Goal: Information Seeking & Learning: Learn about a topic

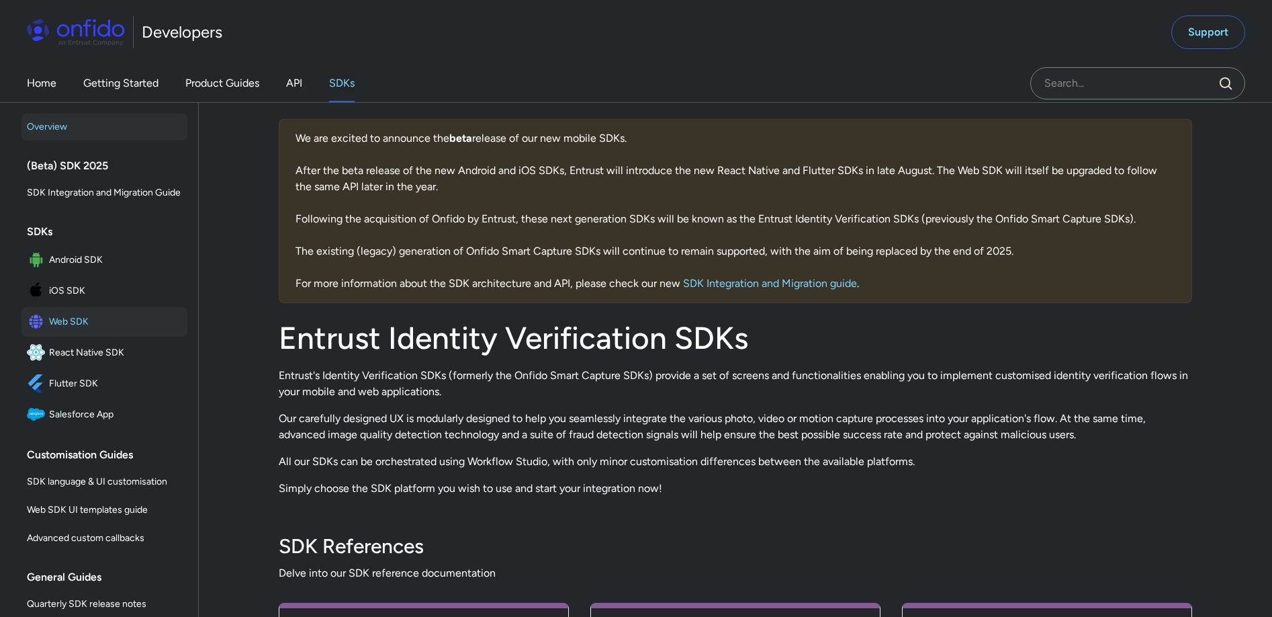
click at [85, 330] on span "Web SDK" at bounding box center [115, 321] width 133 height 19
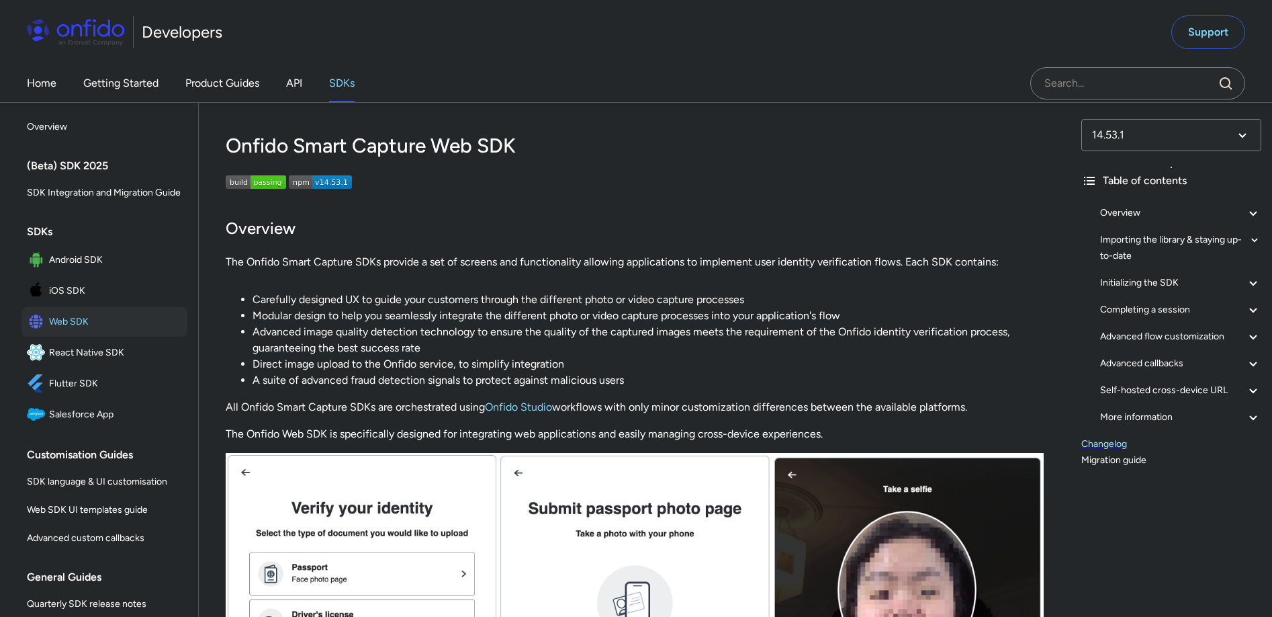
click at [1109, 445] on link "Changelog" at bounding box center [1171, 444] width 180 height 16
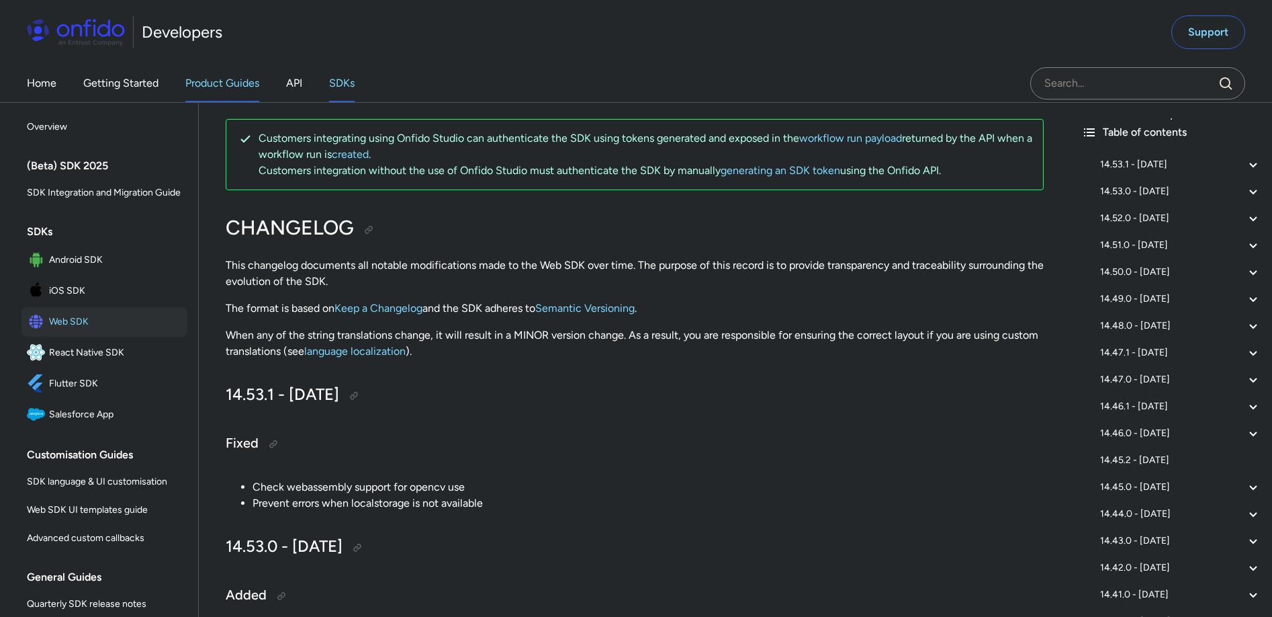
click at [220, 79] on link "Product Guides" at bounding box center [222, 83] width 74 height 38
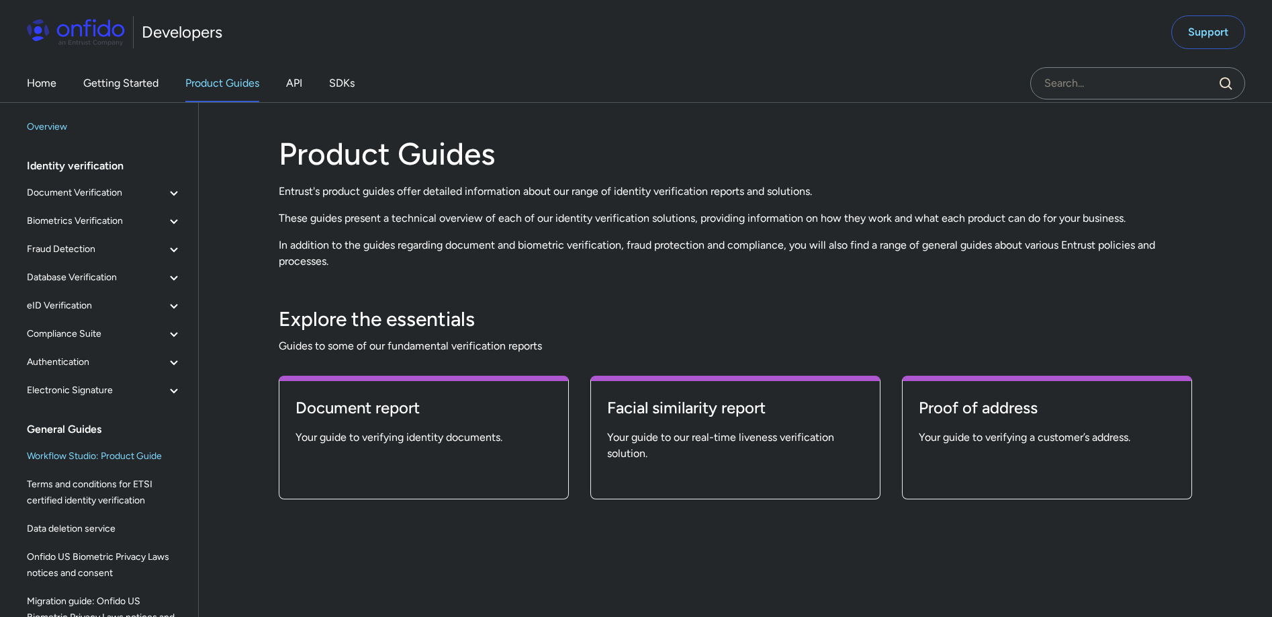
click at [144, 457] on span "Workflow Studio: Product Guide" at bounding box center [104, 456] width 155 height 16
